Goal: Transaction & Acquisition: Subscribe to service/newsletter

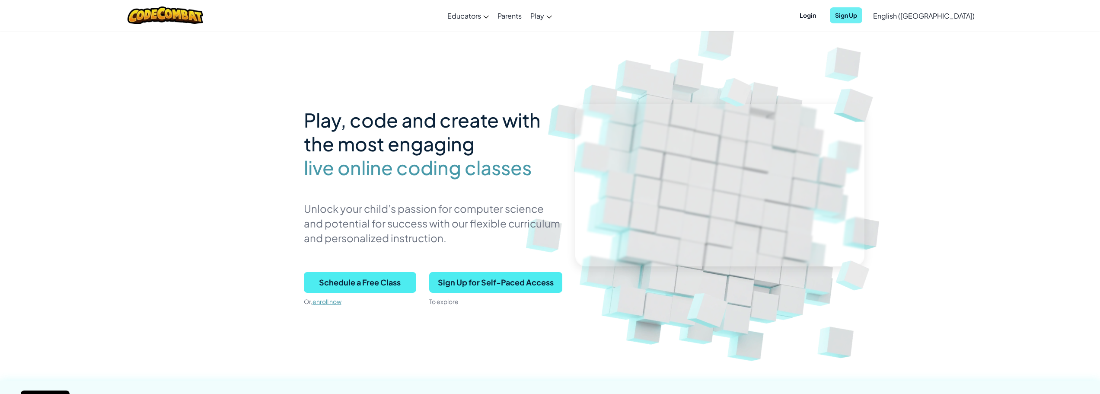
click at [862, 16] on span "Sign Up" at bounding box center [846, 15] width 32 height 16
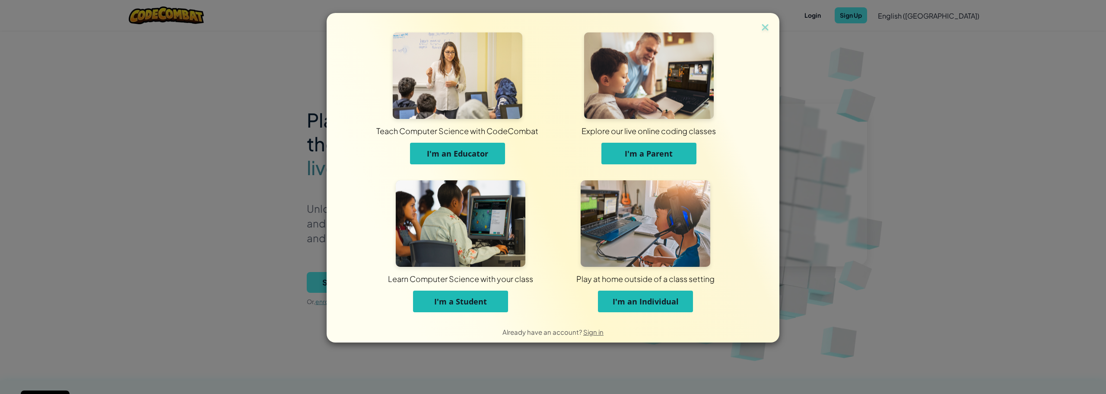
click at [774, 25] on div "Teach Computer Science with CodeCombat I'm an Educator Explore our live online …" at bounding box center [553, 167] width 453 height 308
click at [770, 25] on img at bounding box center [765, 28] width 11 height 13
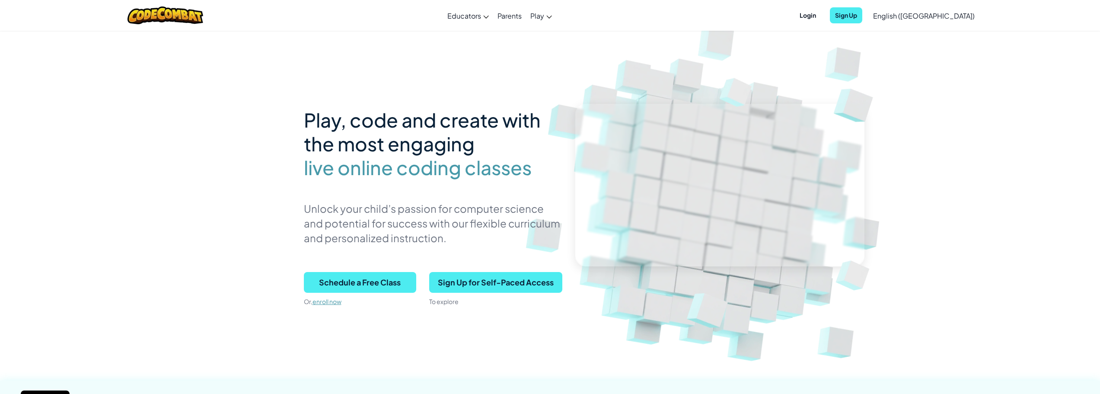
click at [821, 12] on span "Login" at bounding box center [807, 15] width 27 height 16
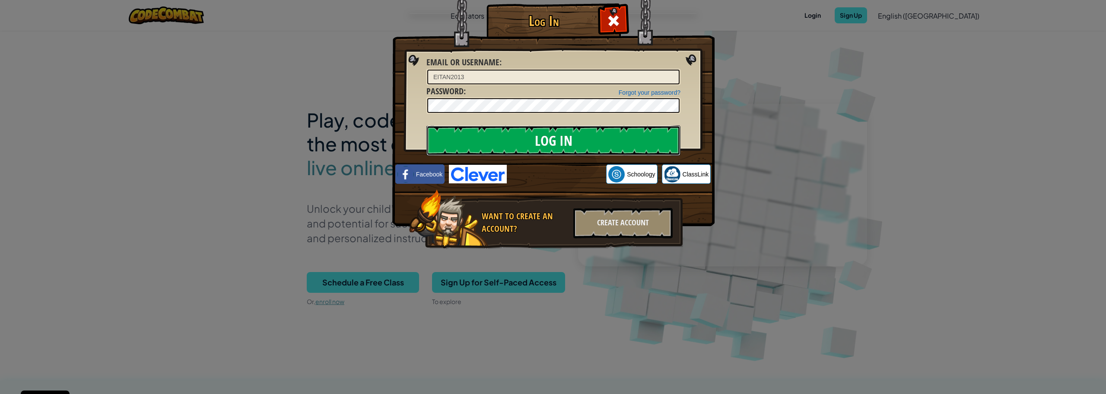
click at [500, 137] on input "Log In" at bounding box center [554, 140] width 254 height 30
